Goal: Information Seeking & Learning: Check status

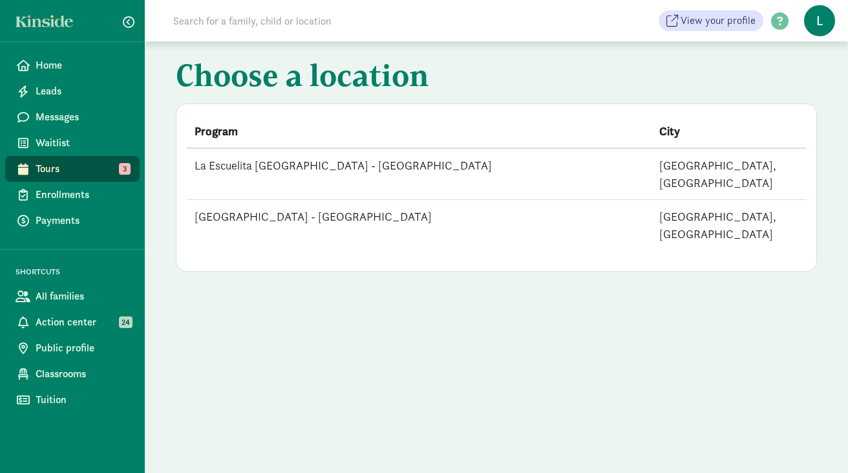
click at [308, 167] on td "La Escuelita [GEOGRAPHIC_DATA] - [GEOGRAPHIC_DATA]" at bounding box center [419, 174] width 465 height 52
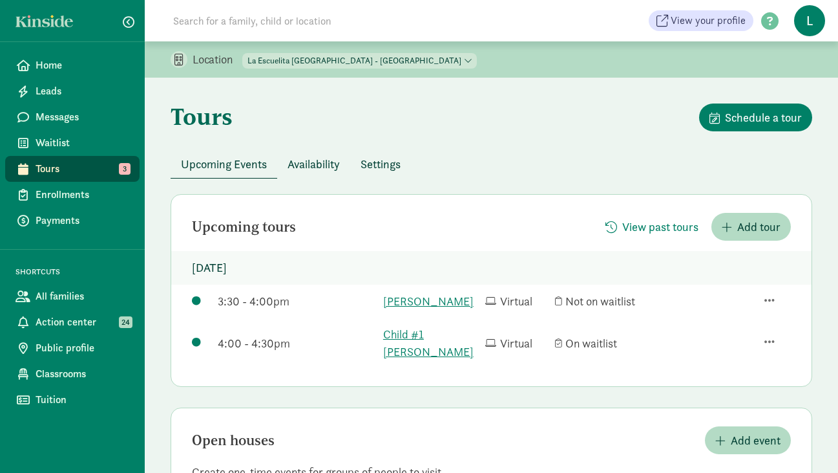
click at [345, 64] on select "La Escuelita Bilingual School - Columbia City La Escuelita Bilingual School - G…" at bounding box center [359, 61] width 235 height 16
select select "261531"
click at [243, 53] on select "La Escuelita Bilingual School - Columbia City La Escuelita Bilingual School - G…" at bounding box center [359, 61] width 235 height 16
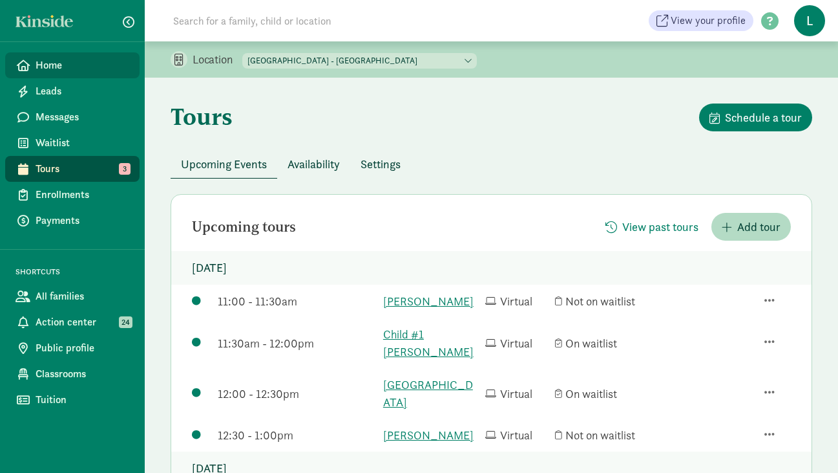
click at [52, 69] on span "Home" at bounding box center [83, 66] width 94 height 16
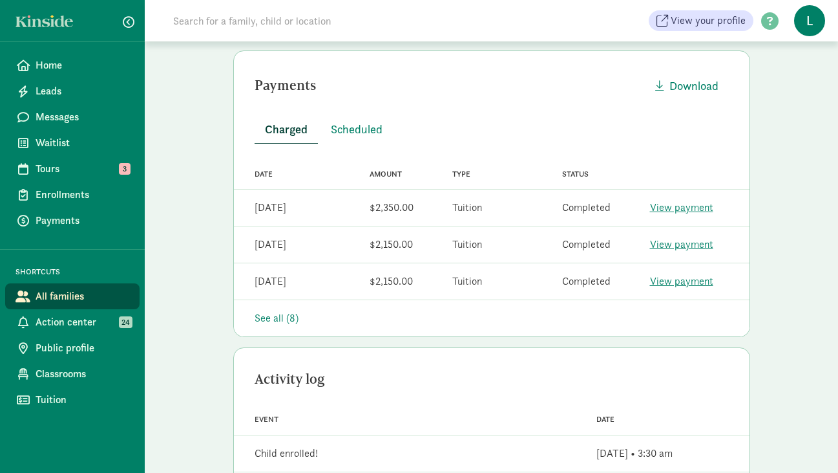
scroll to position [328, 0]
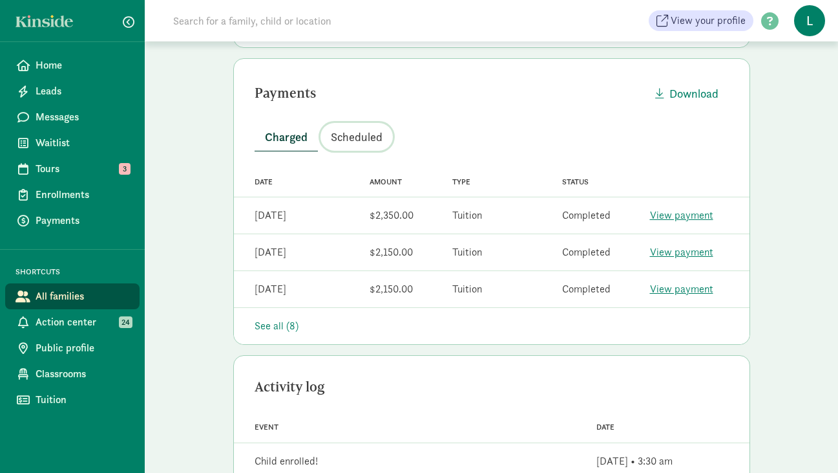
click at [364, 137] on span "Scheduled" at bounding box center [357, 136] width 52 height 17
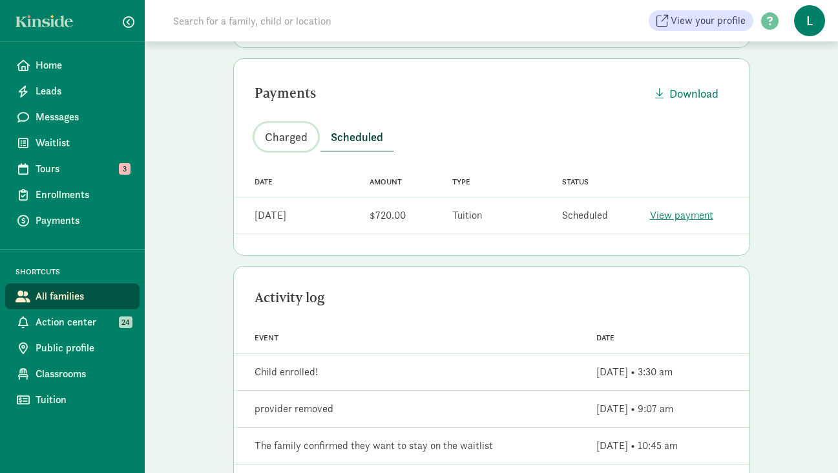
click at [283, 129] on span "Charged" at bounding box center [286, 136] width 43 height 17
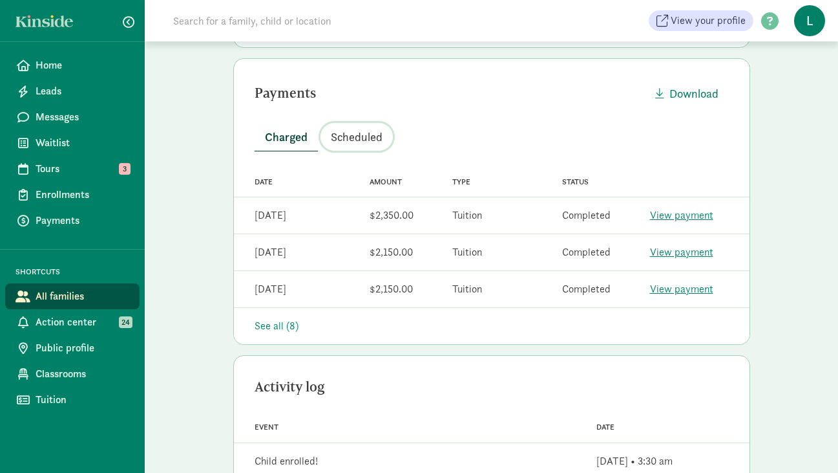
click at [354, 134] on span "Scheduled" at bounding box center [357, 136] width 52 height 17
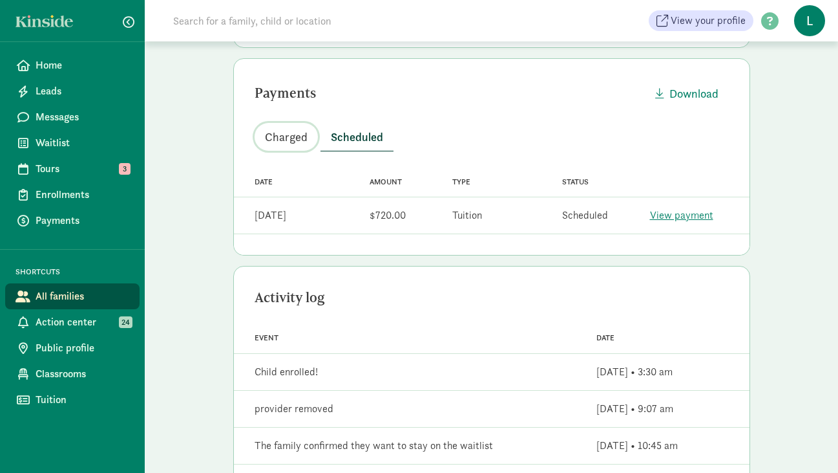
click at [297, 133] on span "Charged" at bounding box center [286, 136] width 43 height 17
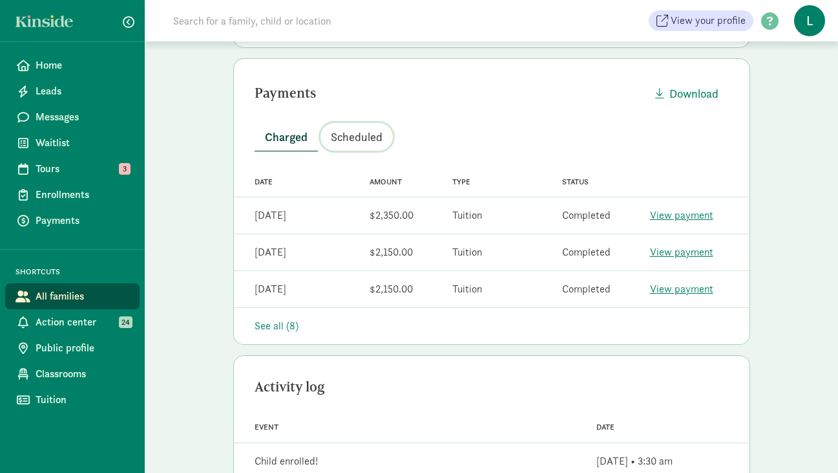
click at [345, 140] on span "Scheduled" at bounding box center [357, 136] width 52 height 17
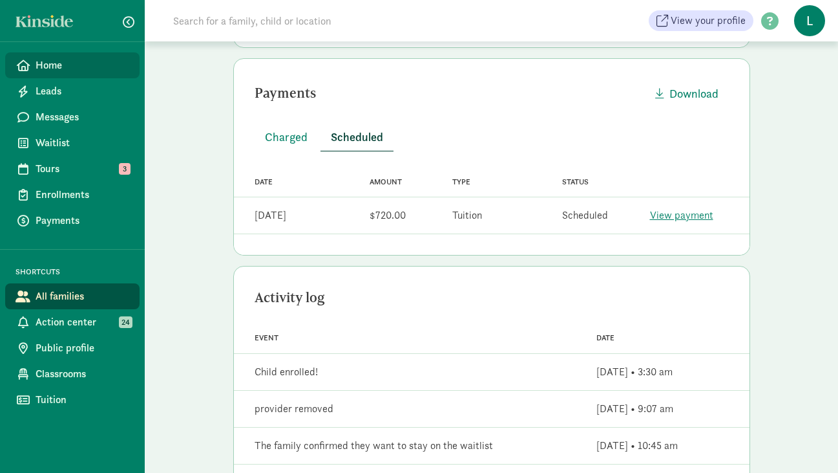
click at [76, 62] on span "Home" at bounding box center [83, 66] width 94 height 16
